Goal: Obtain resource: Obtain resource

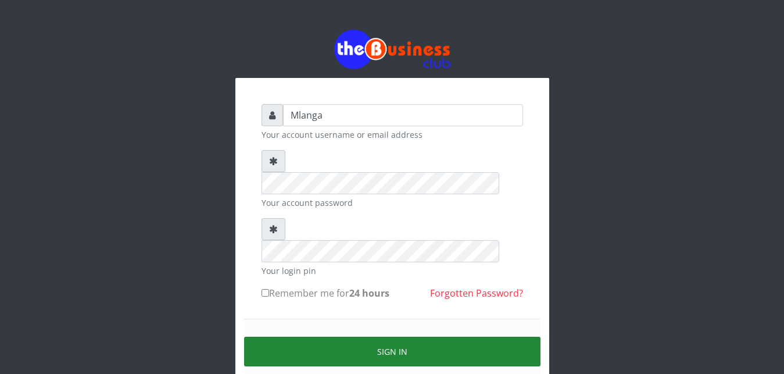
click at [424, 337] on button "Sign in" at bounding box center [392, 352] width 297 height 30
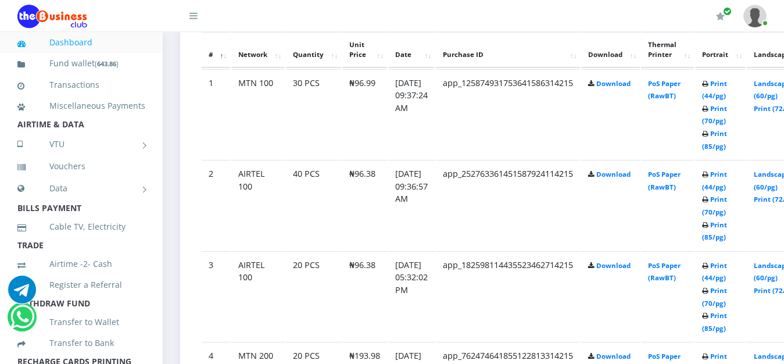
scroll to position [652, 0]
click at [727, 180] on link "Print (44/pg)" at bounding box center [714, 182] width 25 height 22
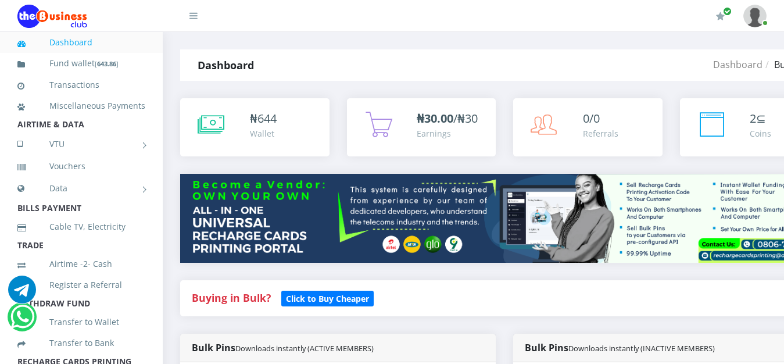
scroll to position [652, 0]
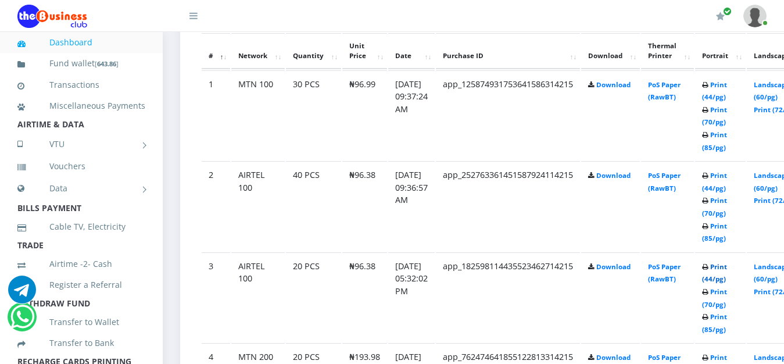
click at [727, 267] on link "Print (44/pg)" at bounding box center [714, 273] width 25 height 22
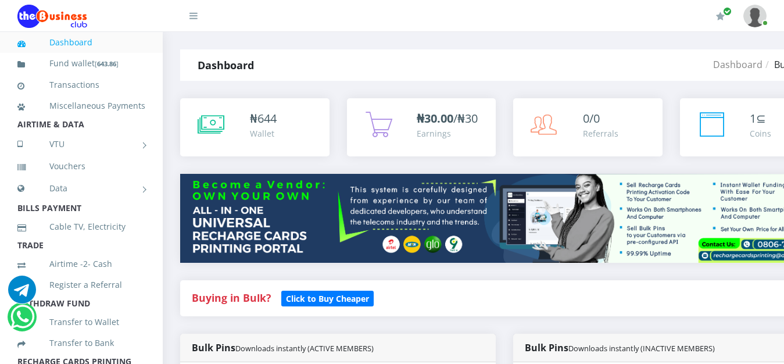
scroll to position [652, 0]
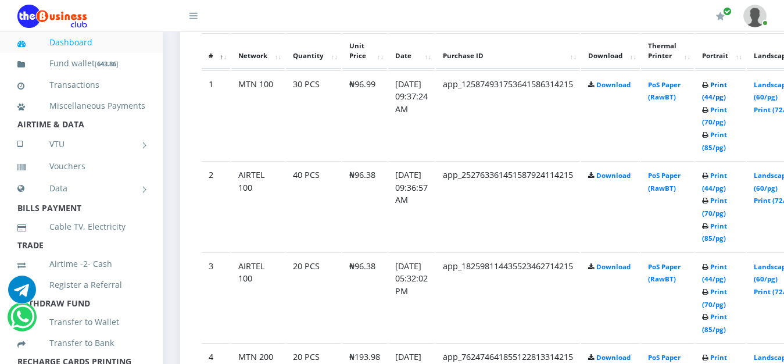
click at [727, 87] on link "Print (44/pg)" at bounding box center [714, 91] width 25 height 22
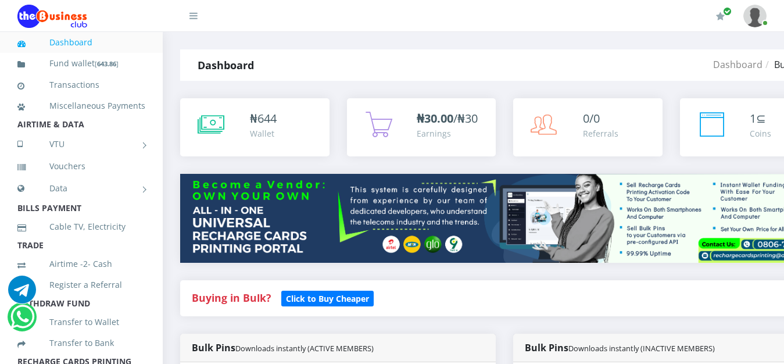
scroll to position [652, 0]
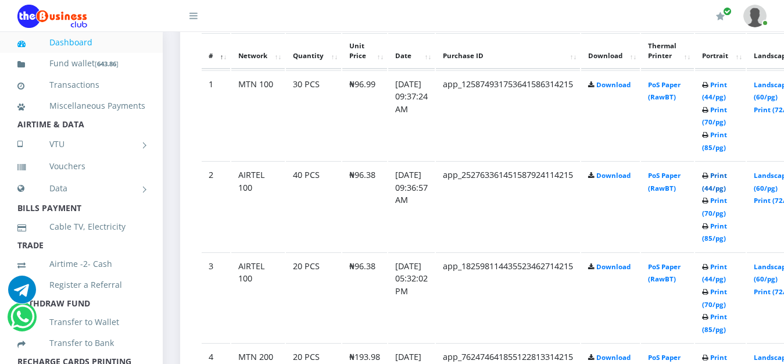
click at [727, 178] on link "Print (44/pg)" at bounding box center [714, 182] width 25 height 22
